Goal: Check status

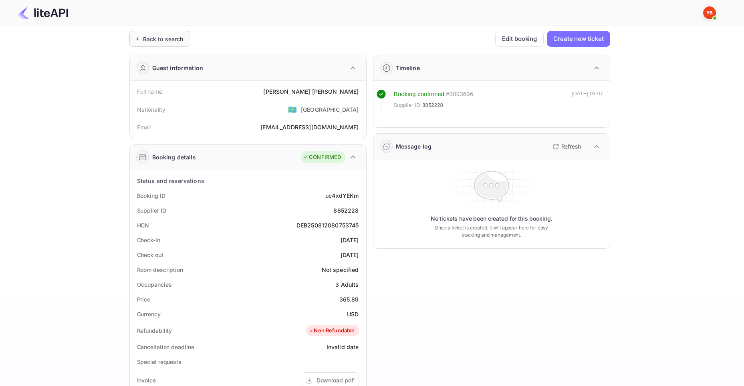
click at [139, 39] on icon at bounding box center [137, 39] width 8 height 8
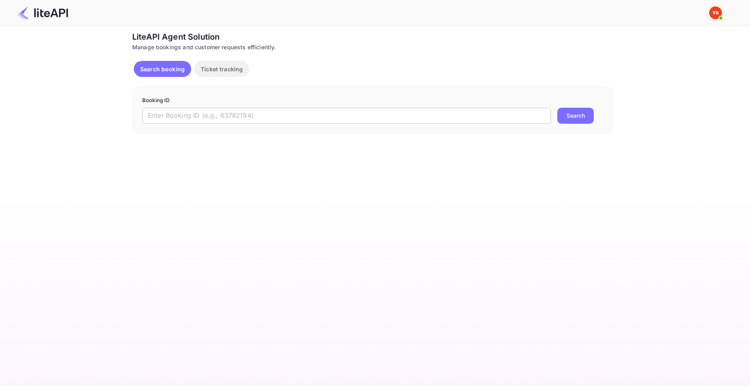
click at [253, 115] on input "text" at bounding box center [346, 116] width 409 height 16
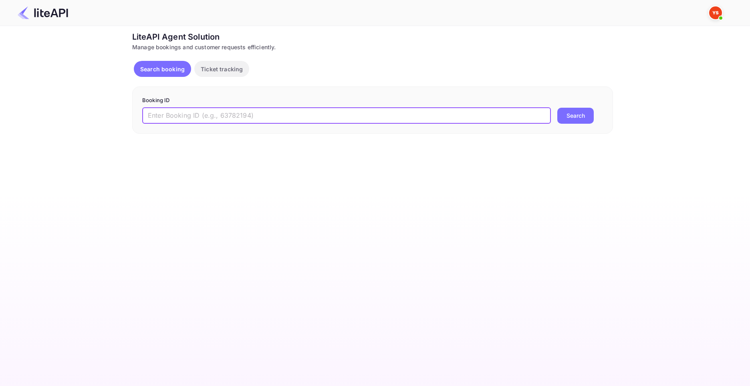
paste input "8878543"
type input "8878543"
click at [558, 108] on button "Search" at bounding box center [576, 116] width 36 height 16
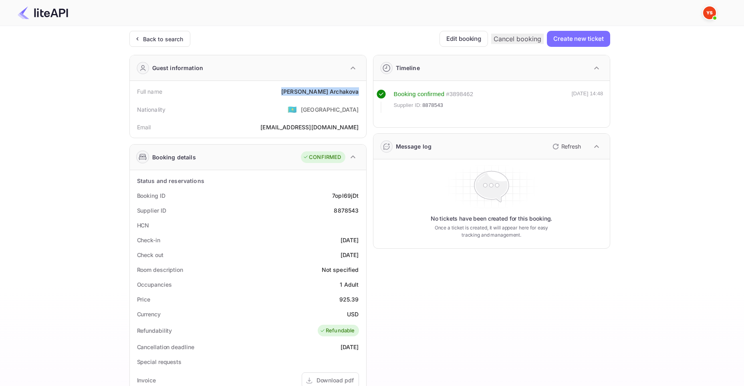
drag, startPoint x: 305, startPoint y: 92, endPoint x: 363, endPoint y: 93, distance: 57.7
click at [363, 93] on div "Full name [PERSON_NAME]" at bounding box center [248, 91] width 230 height 15
copy div "[PERSON_NAME]"
drag, startPoint x: 339, startPoint y: 300, endPoint x: 360, endPoint y: 300, distance: 20.4
click at [360, 300] on div "Price 925.39" at bounding box center [248, 299] width 230 height 15
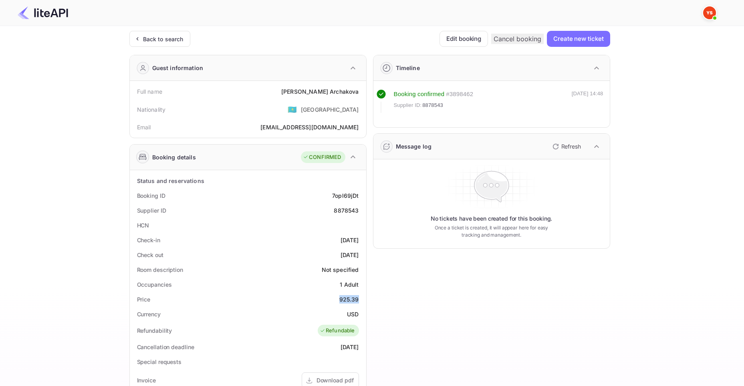
copy div "925.39"
drag, startPoint x: 348, startPoint y: 315, endPoint x: 359, endPoint y: 315, distance: 11.2
click at [358, 315] on div "USD" at bounding box center [353, 314] width 12 height 8
copy div "USD"
